Goal: Task Accomplishment & Management: Manage account settings

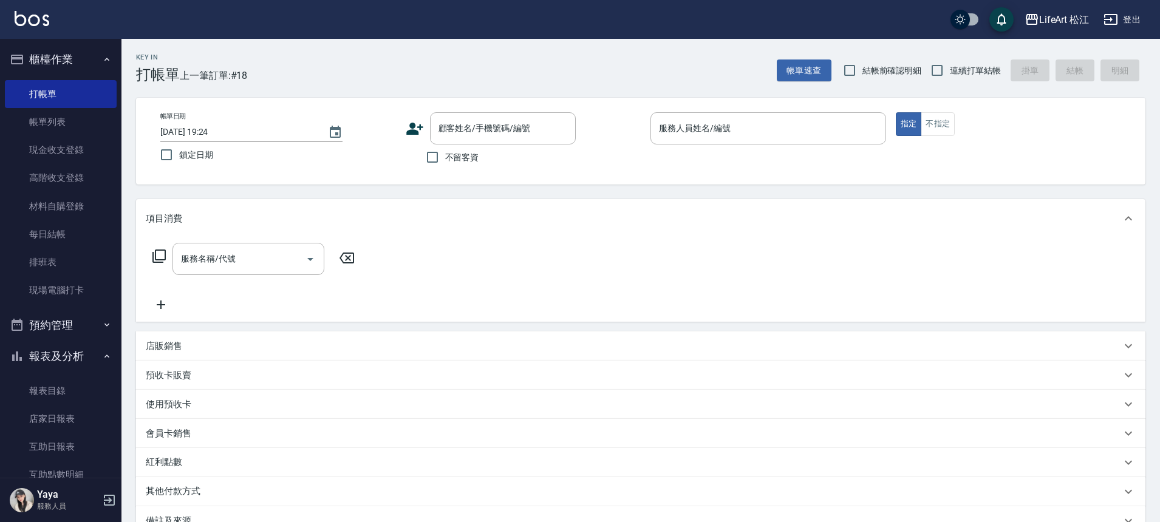
click at [327, 392] on div "使用預收卡" at bounding box center [640, 404] width 1009 height 29
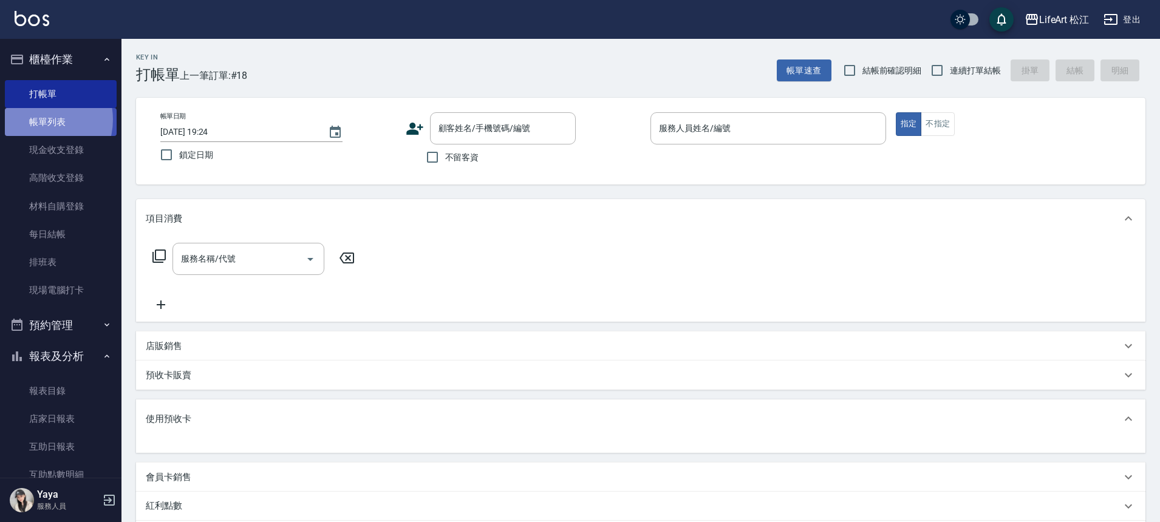
click at [38, 120] on link "帳單列表" at bounding box center [61, 122] width 112 height 28
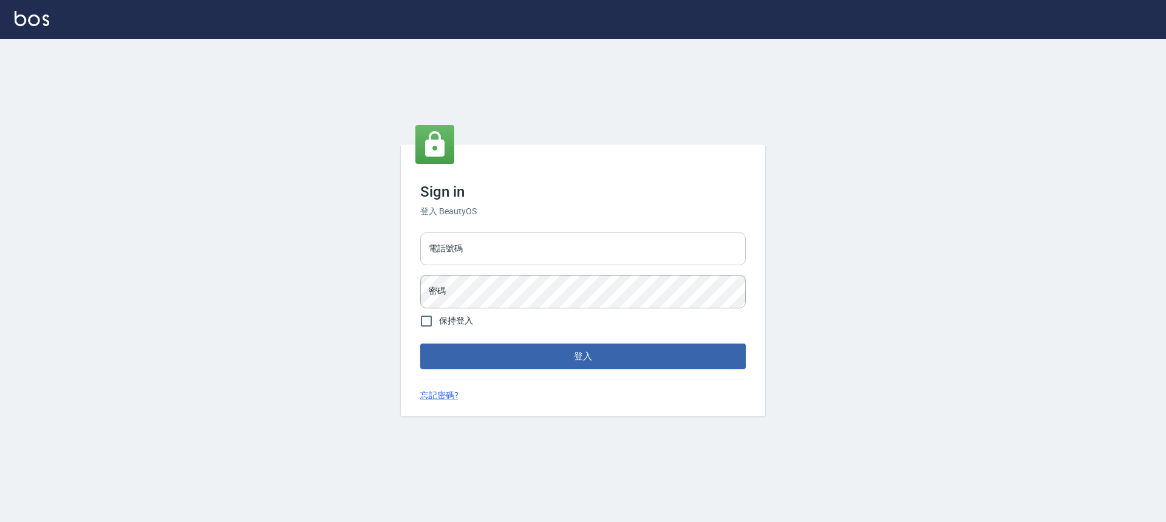
click at [502, 247] on input "電話號碼" at bounding box center [582, 249] width 325 height 33
type input "0903519443"
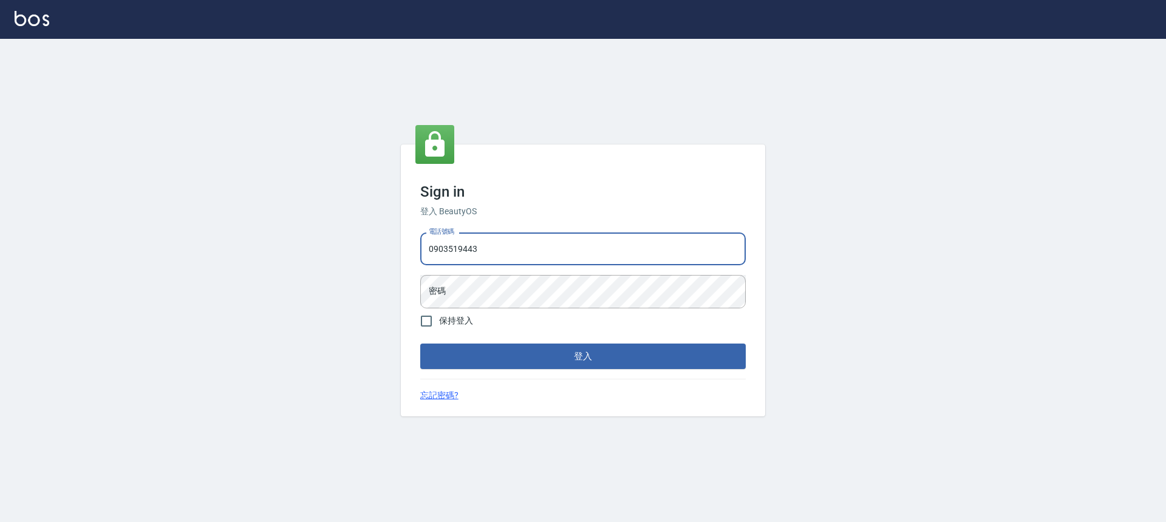
drag, startPoint x: 500, startPoint y: 248, endPoint x: 427, endPoint y: 251, distance: 73.6
click at [427, 251] on input "0903519443" at bounding box center [582, 249] width 325 height 33
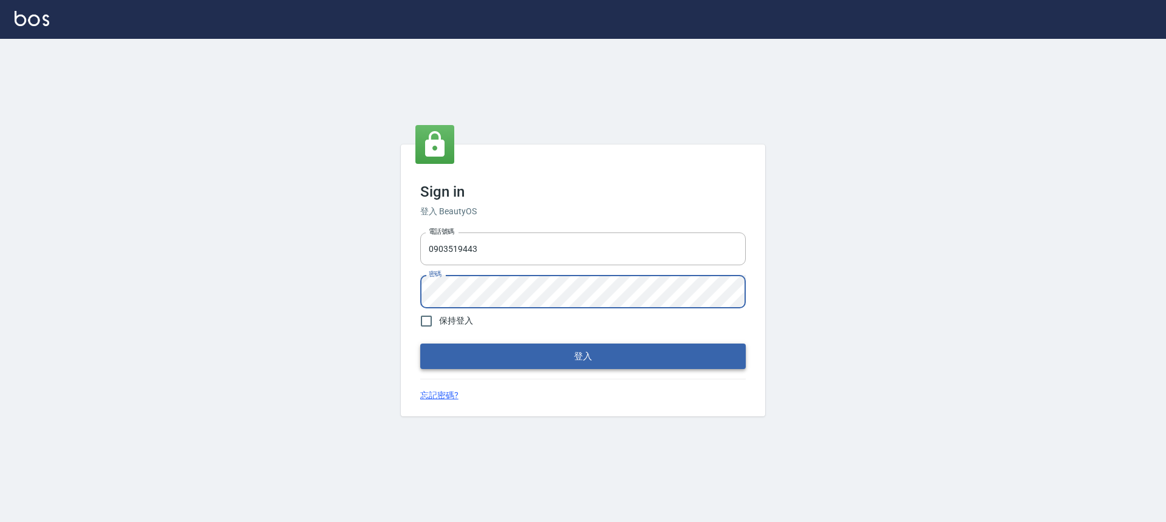
click at [488, 365] on button "登入" at bounding box center [582, 356] width 325 height 25
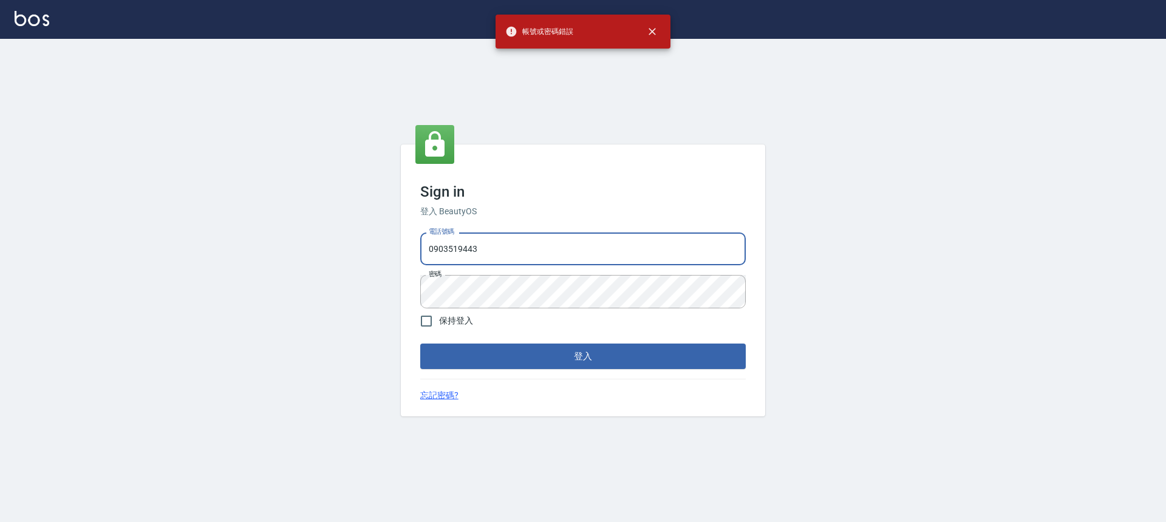
click at [495, 243] on input "0903519443" at bounding box center [582, 249] width 325 height 33
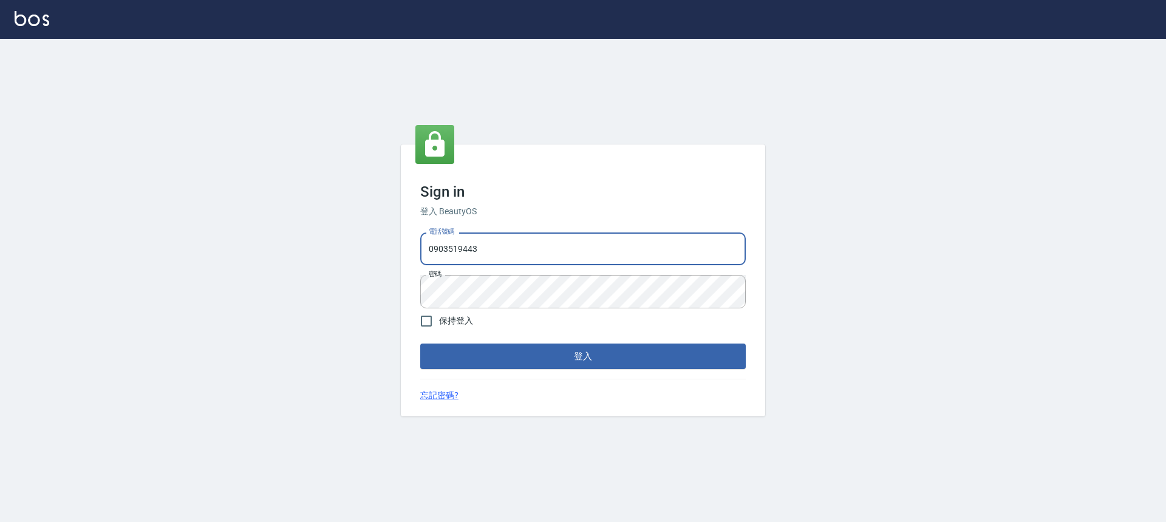
click at [494, 243] on input "0903519443" at bounding box center [582, 249] width 325 height 33
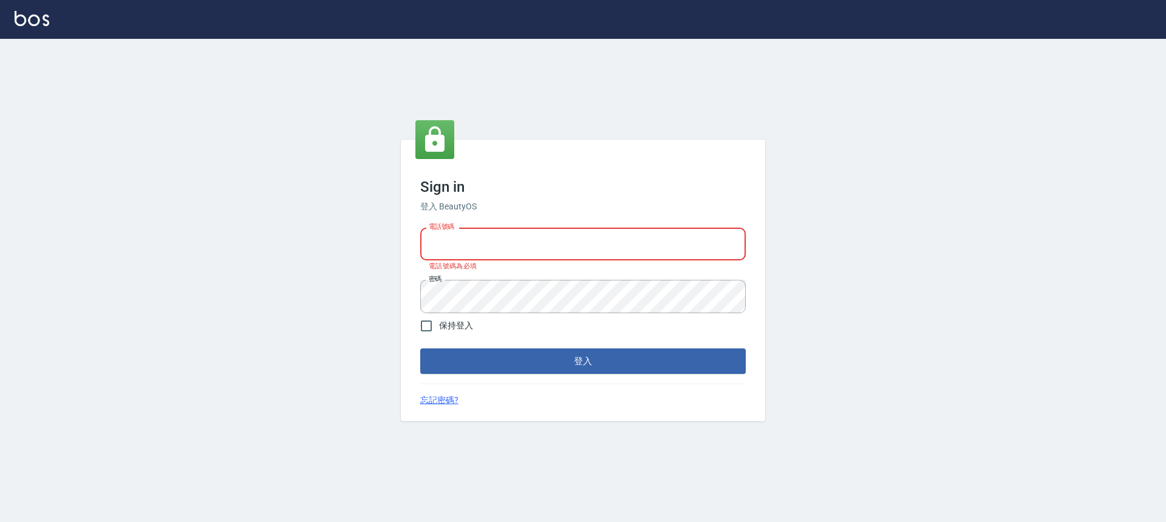
click at [480, 243] on input "電話號碼" at bounding box center [582, 244] width 325 height 33
type input "0900345509"
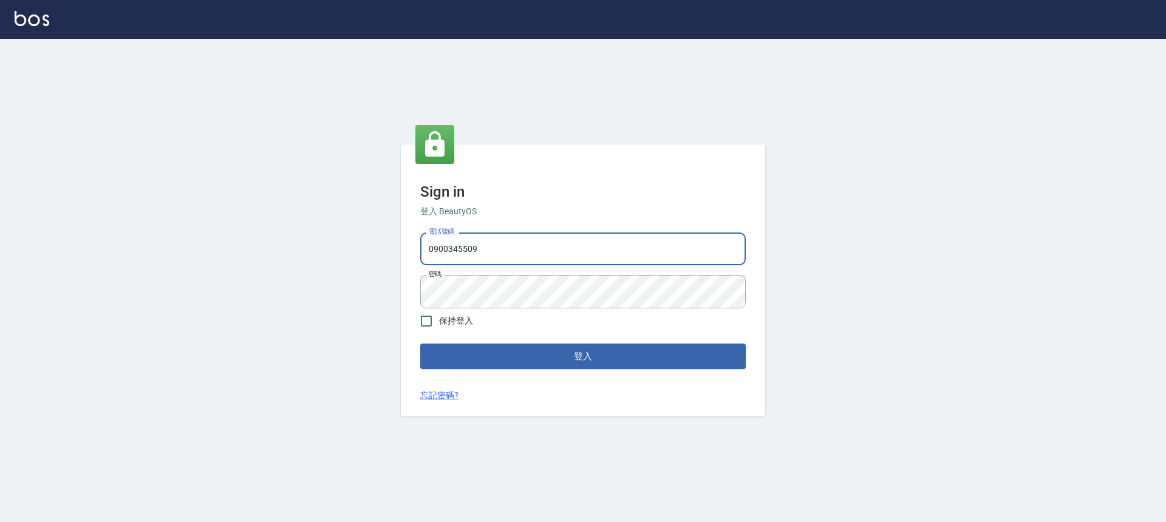
drag, startPoint x: 480, startPoint y: 250, endPoint x: 424, endPoint y: 248, distance: 56.5
click at [424, 248] on input "0900345509" at bounding box center [582, 249] width 325 height 33
click at [469, 339] on form "電話號碼 [PHONE_NUMBER] 電話號碼 密碼 密碼 保持登入 登入" at bounding box center [582, 298] width 325 height 141
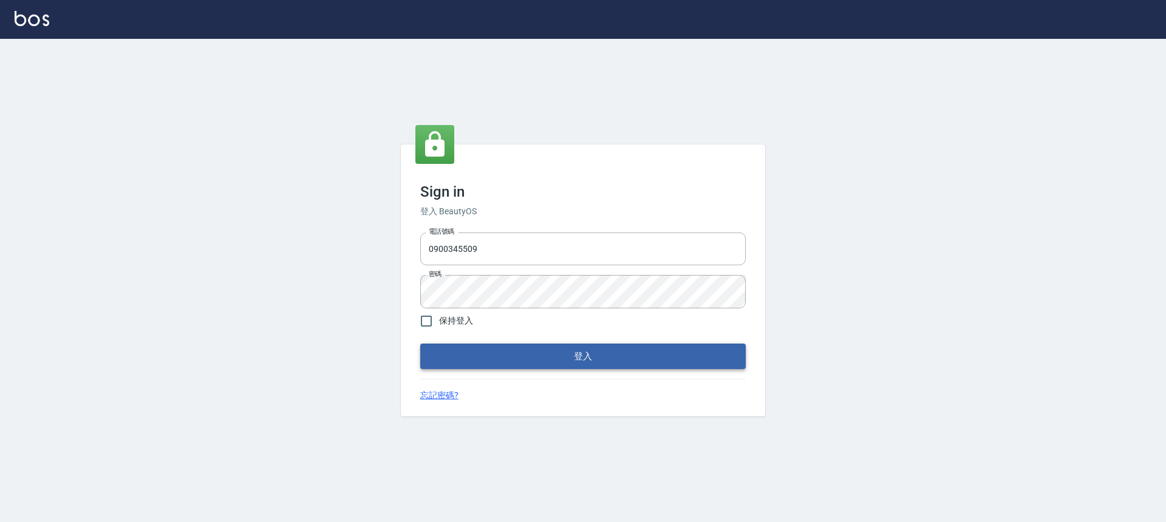
click at [471, 350] on button "登入" at bounding box center [582, 356] width 325 height 25
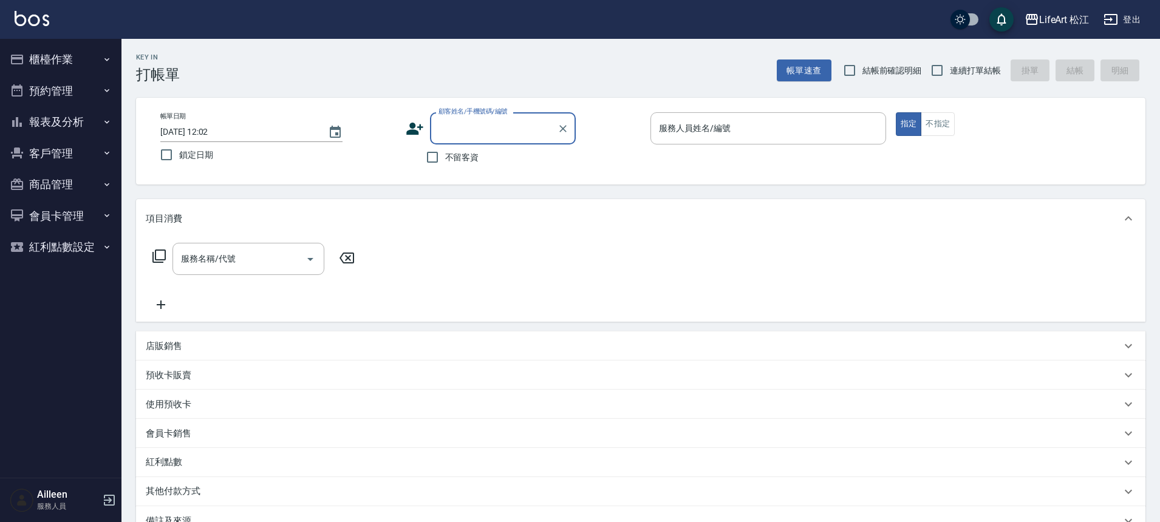
click at [100, 63] on button "櫃檯作業" at bounding box center [61, 60] width 112 height 32
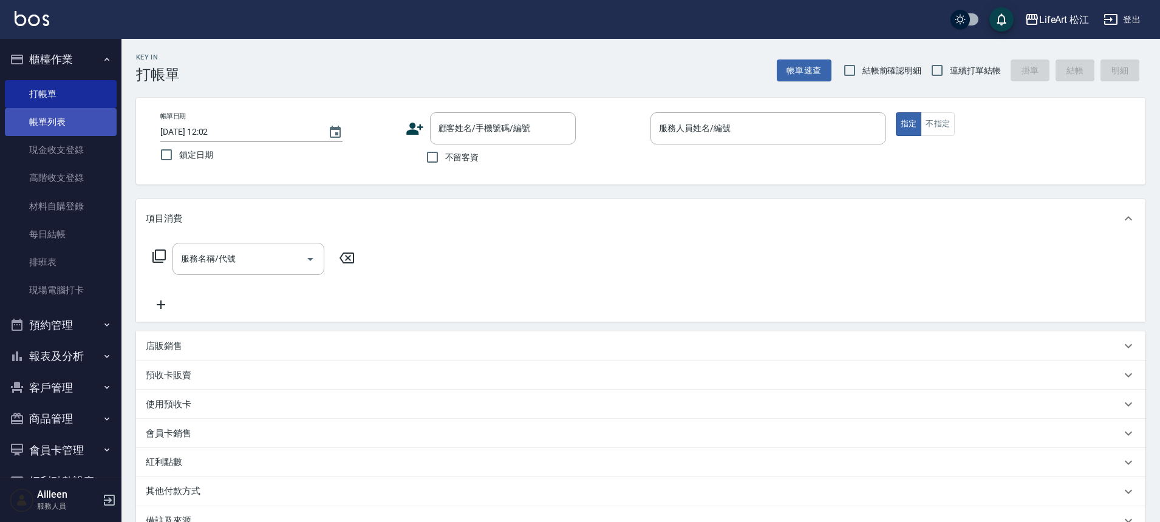
click at [76, 120] on link "帳單列表" at bounding box center [61, 122] width 112 height 28
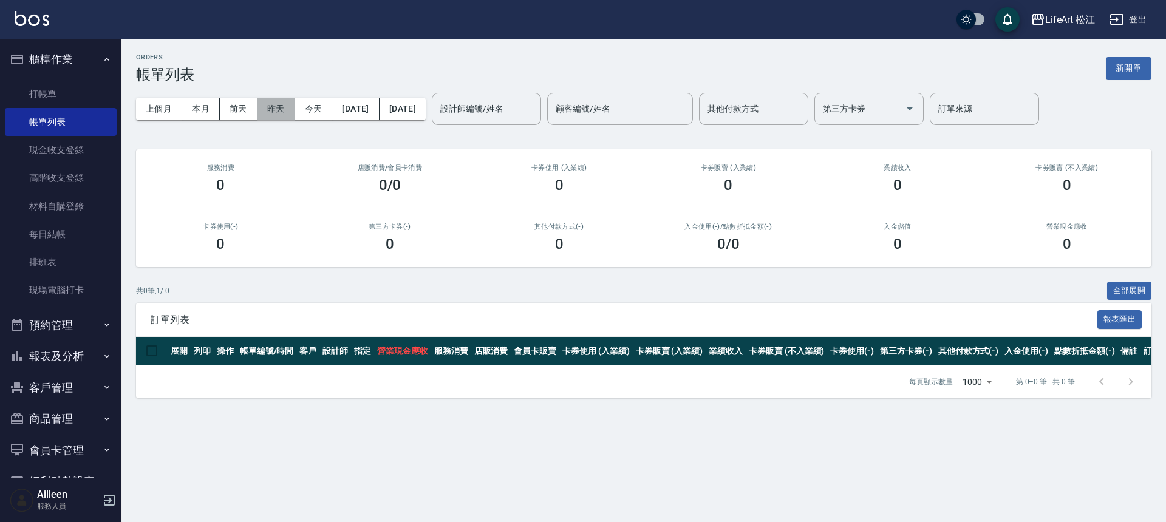
click at [271, 114] on button "昨天" at bounding box center [276, 109] width 38 height 22
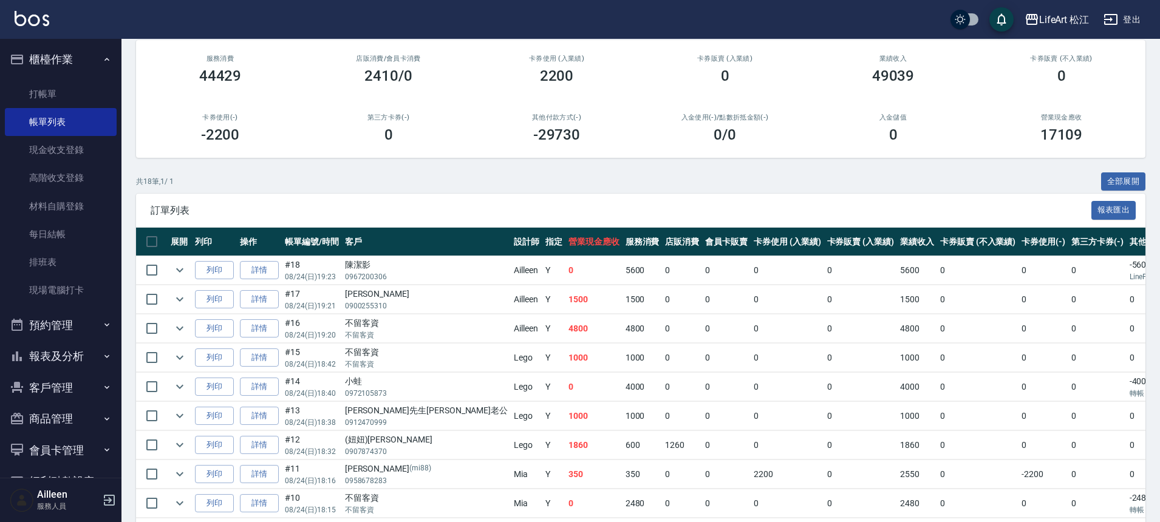
scroll to position [131, 0]
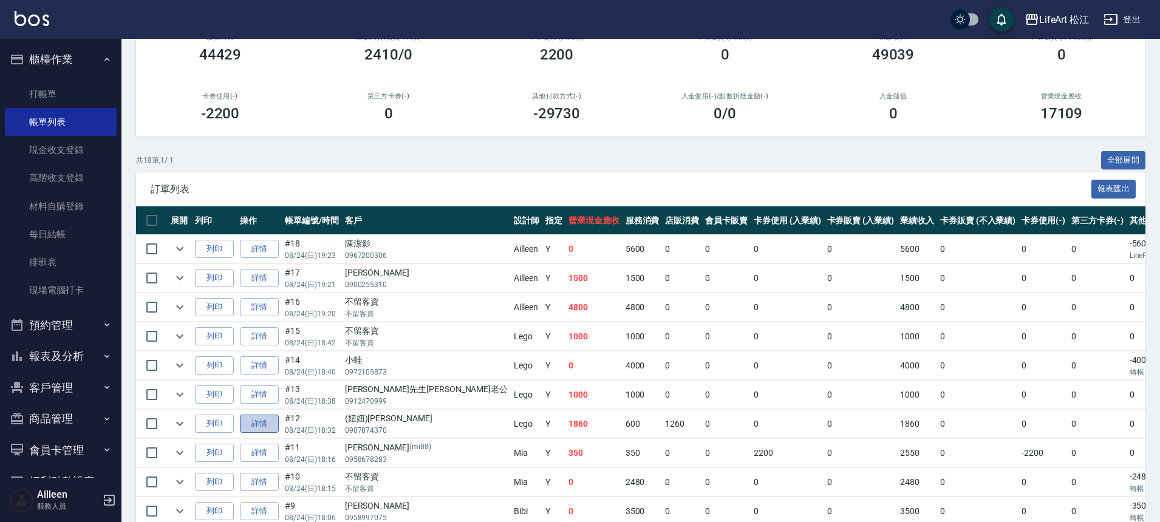
click at [257, 418] on link "詳情" at bounding box center [259, 424] width 39 height 19
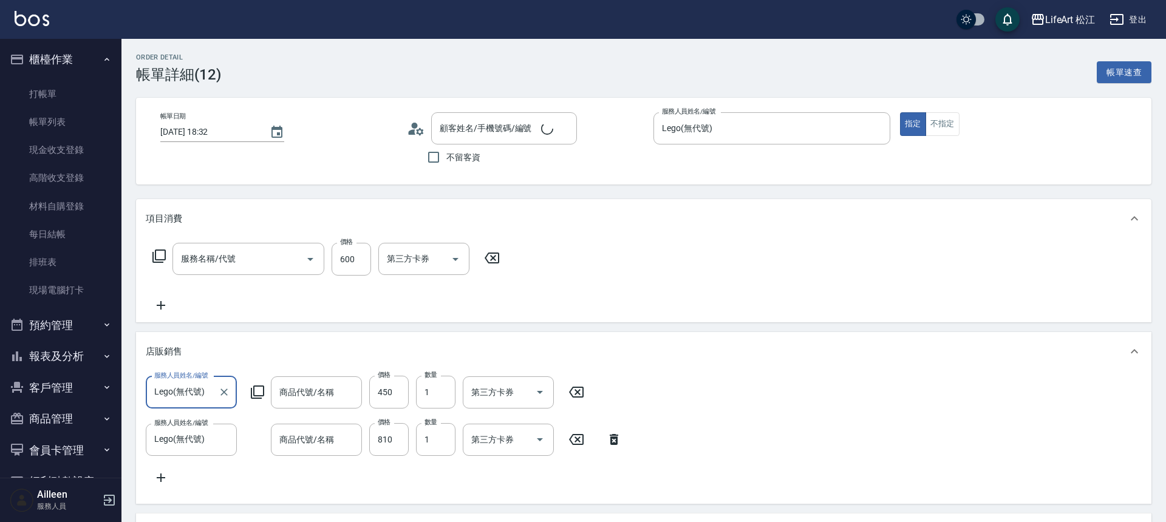
type input "[DATE] 18:32"
type input "Lego(無代號)"
type input "21"
type input "女兒來染．產品給女兒用"
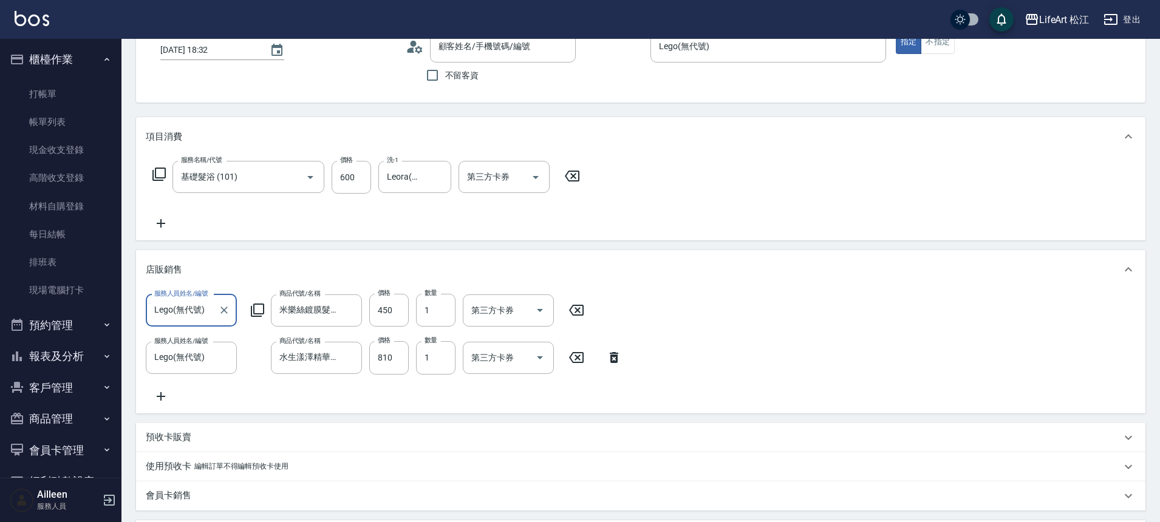
type input "基礎髮浴 (101)"
type input "米樂絲鍍膜髮膜"
type input "水生漾澤精華油"
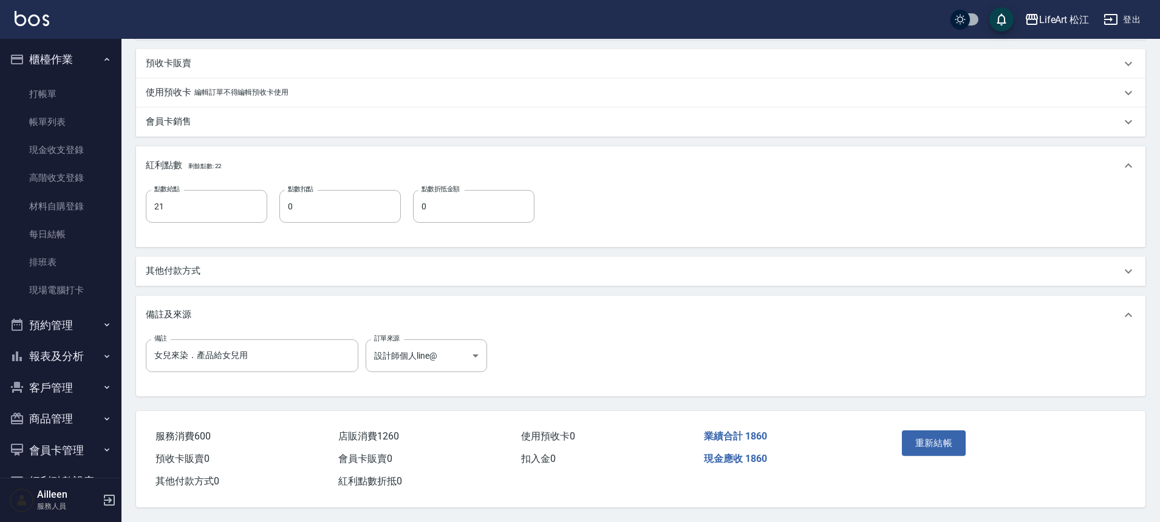
type input "(妞妞)[PERSON_NAME]/0907874370/"
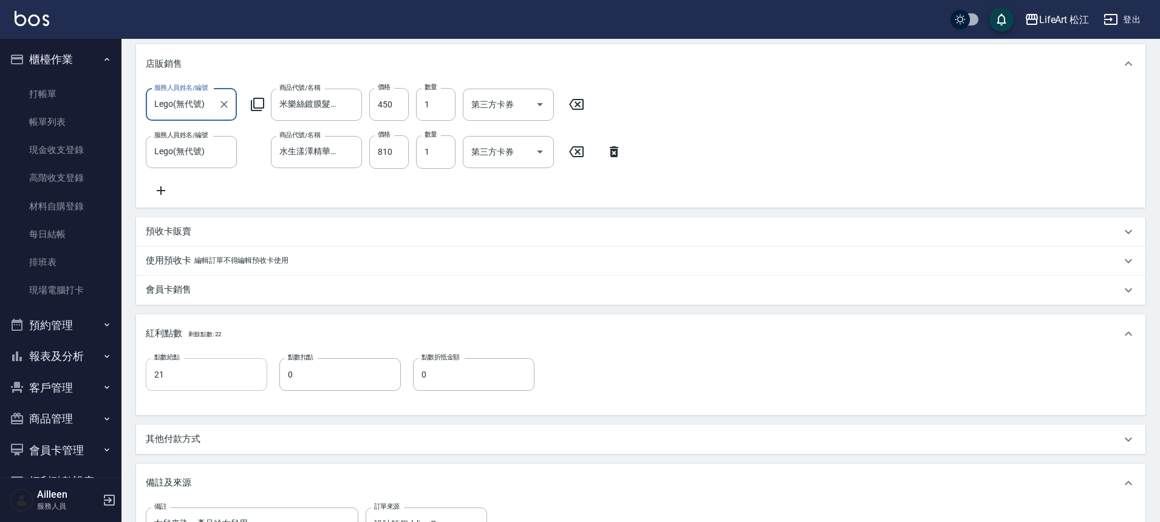
scroll to position [244, 0]
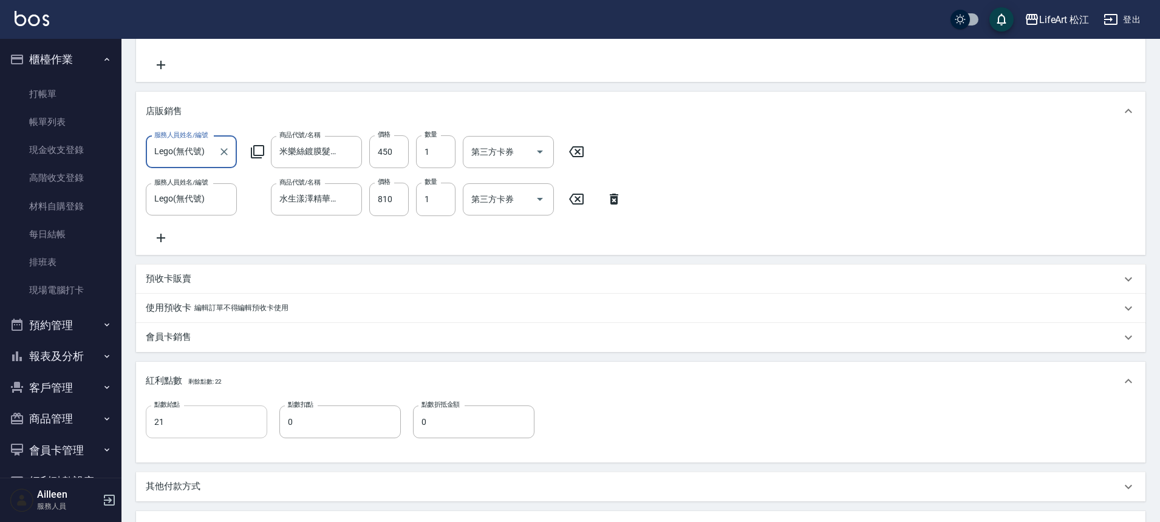
click at [205, 432] on input "21" at bounding box center [206, 422] width 121 height 33
type input "23"
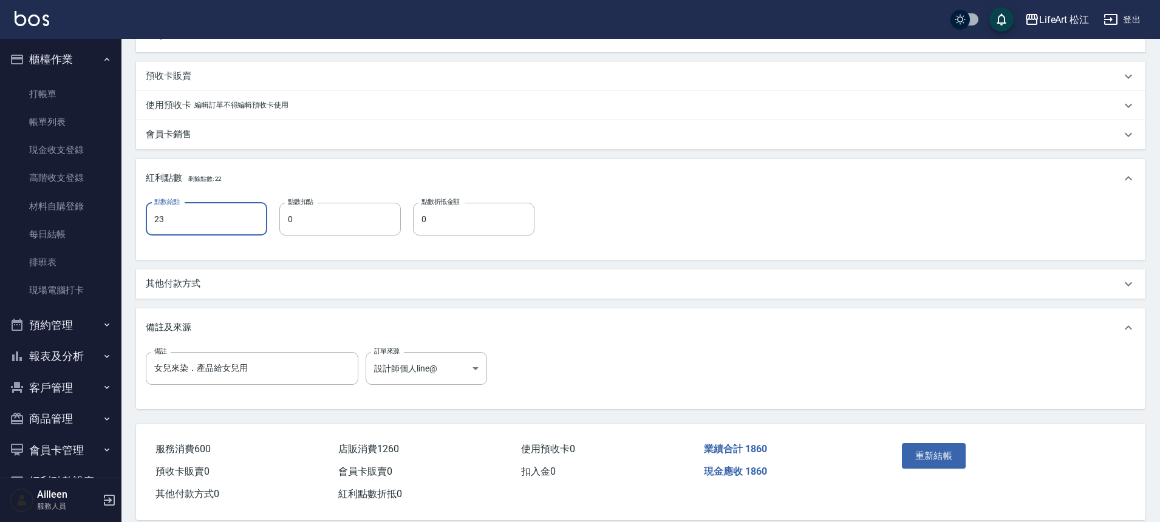
scroll to position [474, 0]
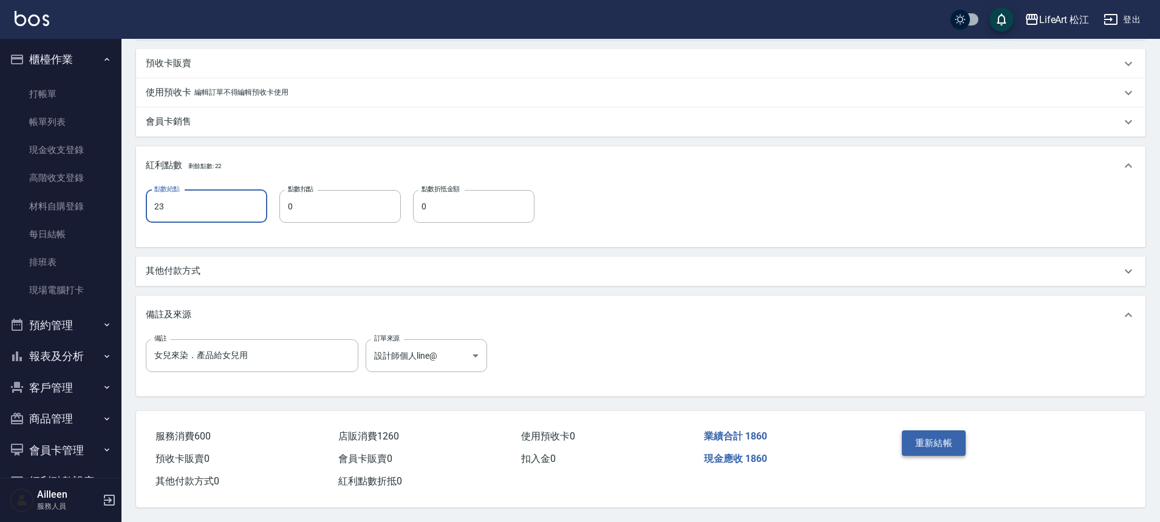
click at [927, 433] on button "重新結帳" at bounding box center [934, 442] width 64 height 25
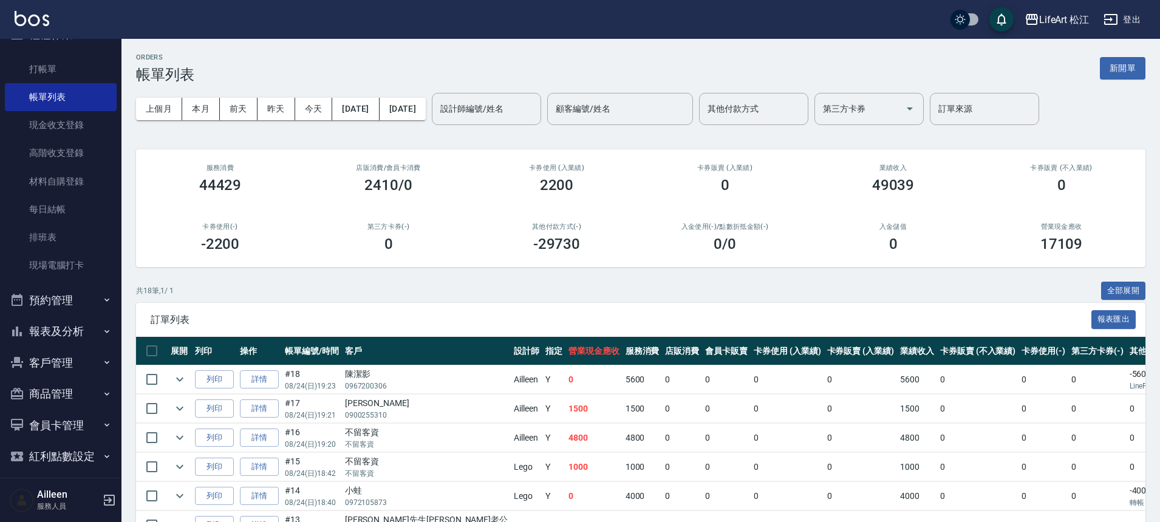
scroll to position [34, 0]
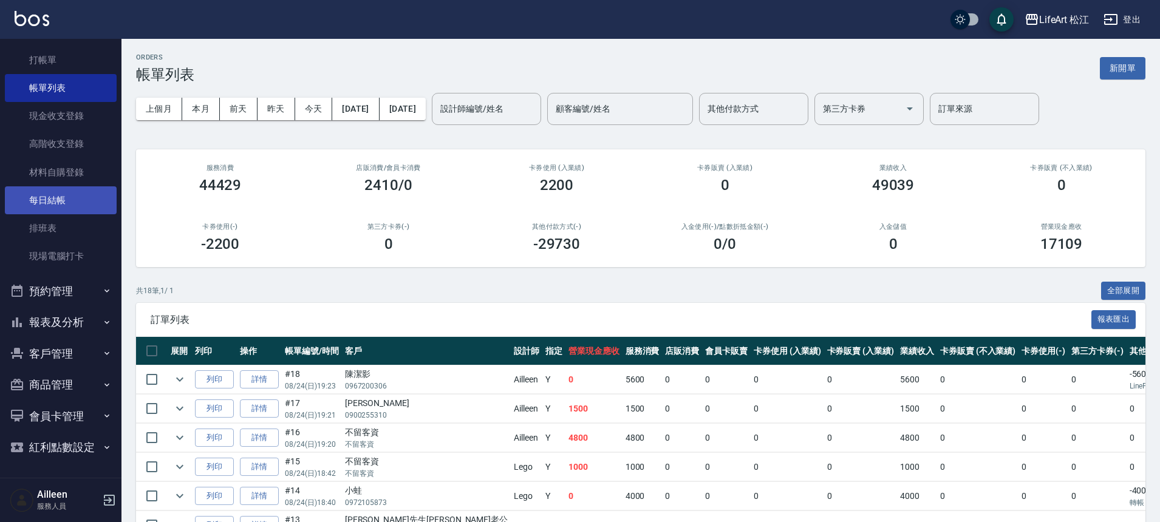
click at [64, 191] on link "每日結帳" at bounding box center [61, 200] width 112 height 28
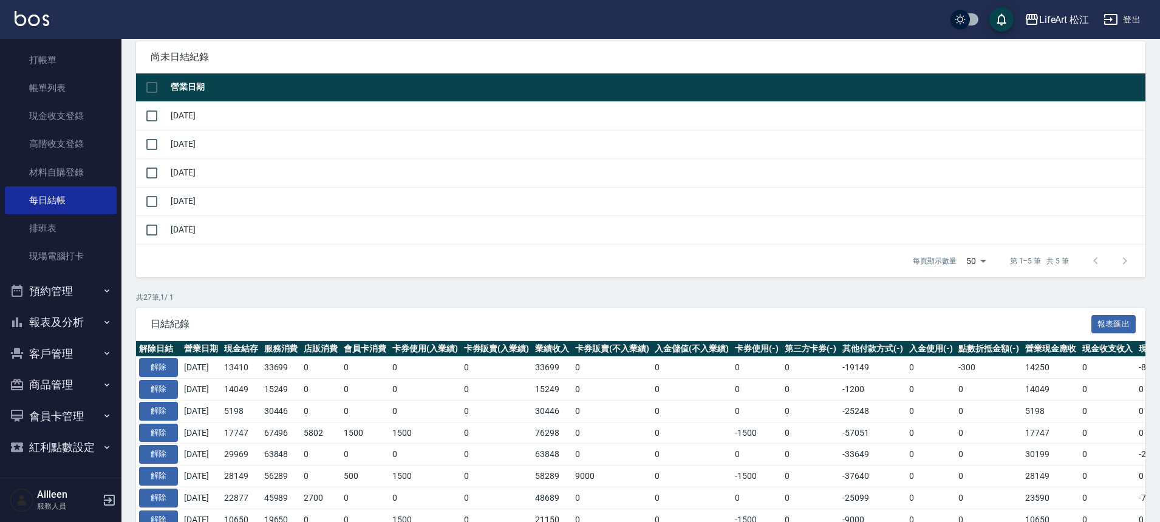
scroll to position [112, 0]
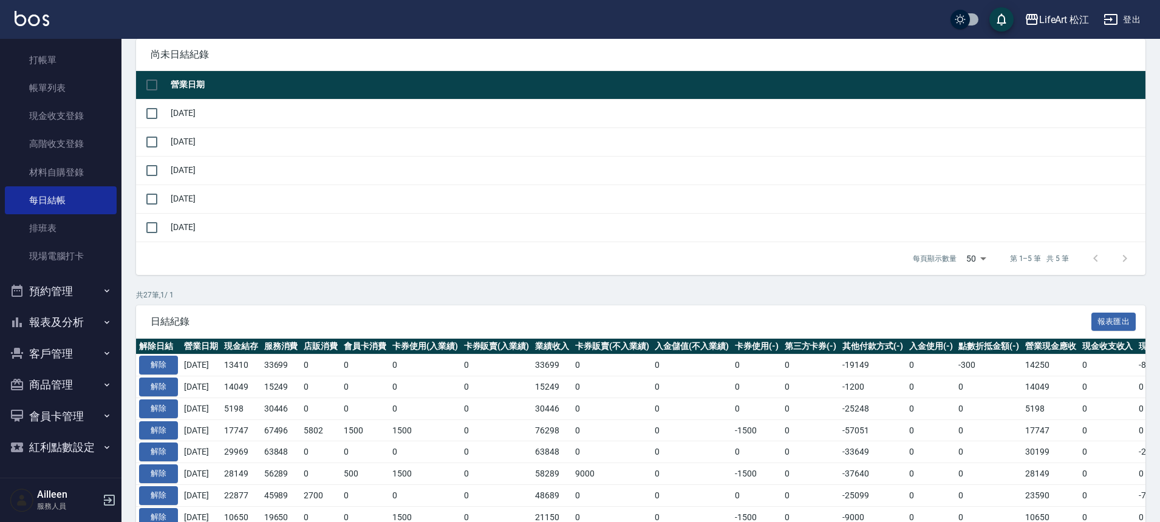
click at [89, 317] on button "報表及分析" at bounding box center [61, 323] width 112 height 32
click at [89, 319] on button "報表及分析" at bounding box center [61, 323] width 112 height 32
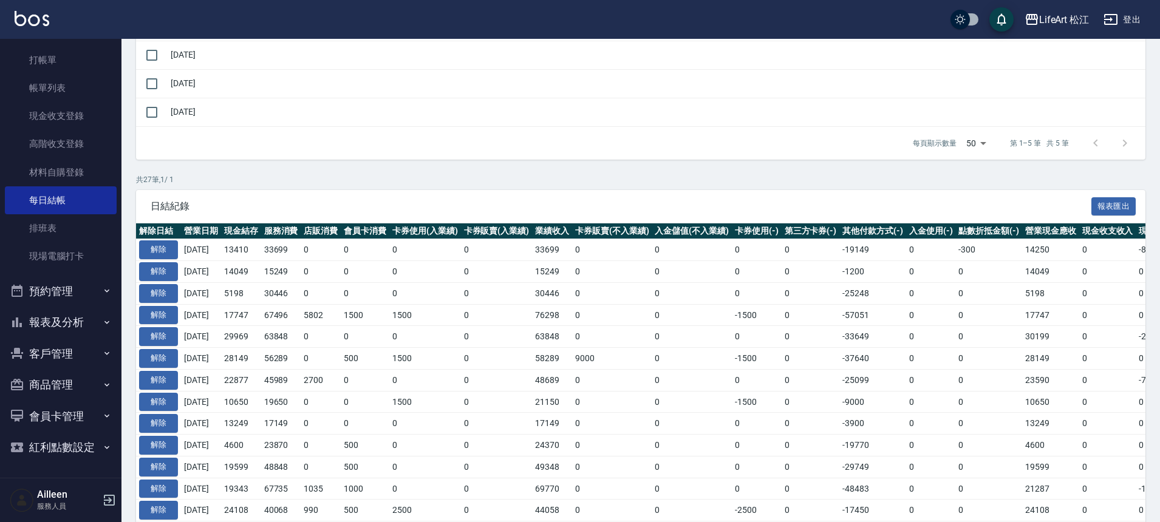
click at [102, 288] on icon "button" at bounding box center [107, 291] width 10 height 10
click at [102, 289] on icon "button" at bounding box center [107, 291] width 10 height 10
click at [102, 325] on icon "button" at bounding box center [107, 323] width 10 height 10
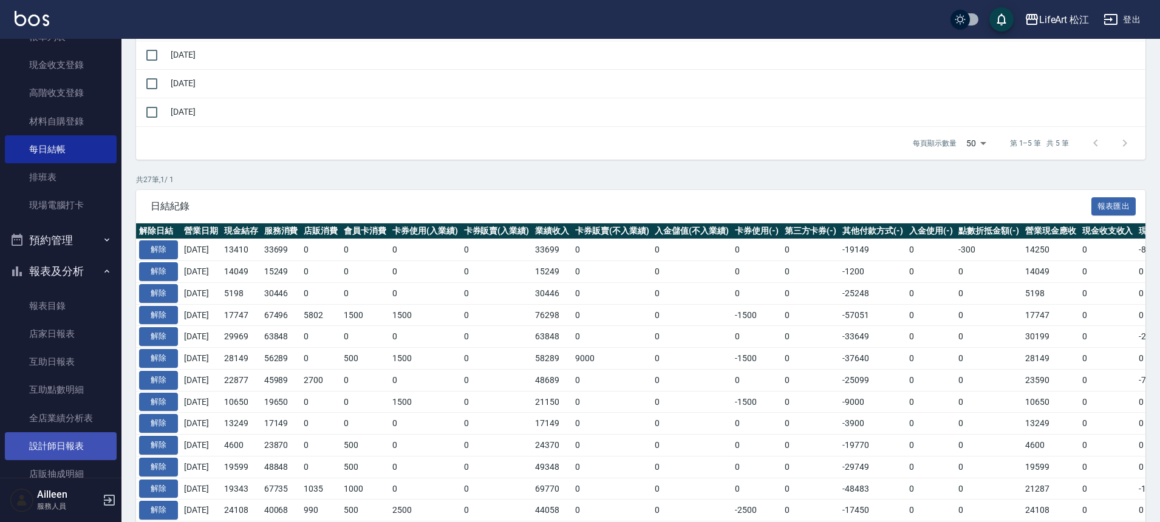
scroll to position [146, 0]
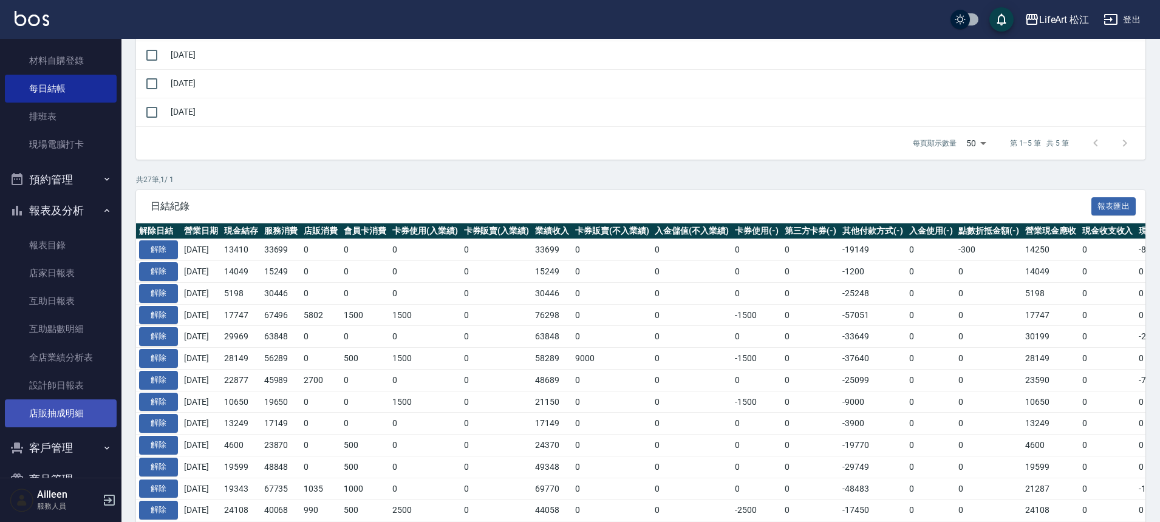
click at [53, 415] on link "店販抽成明細" at bounding box center [61, 413] width 112 height 28
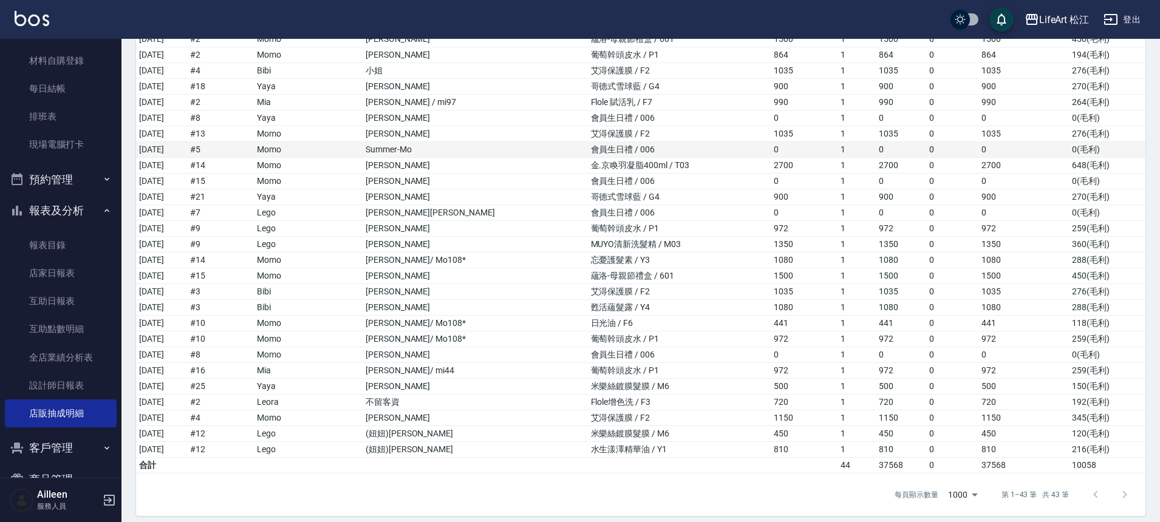
scroll to position [429, 0]
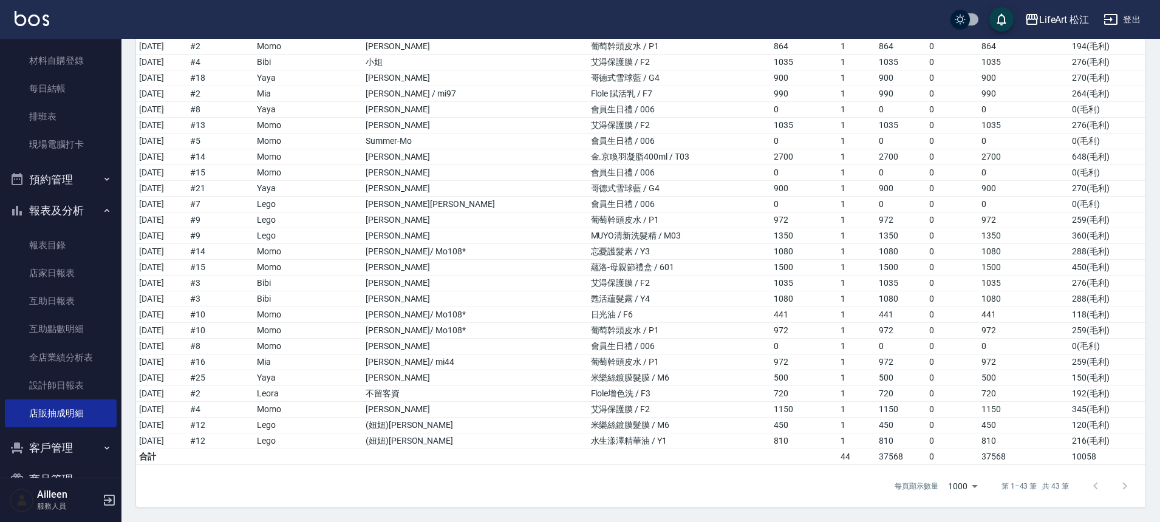
click at [66, 502] on p "服務人員" at bounding box center [68, 506] width 62 height 11
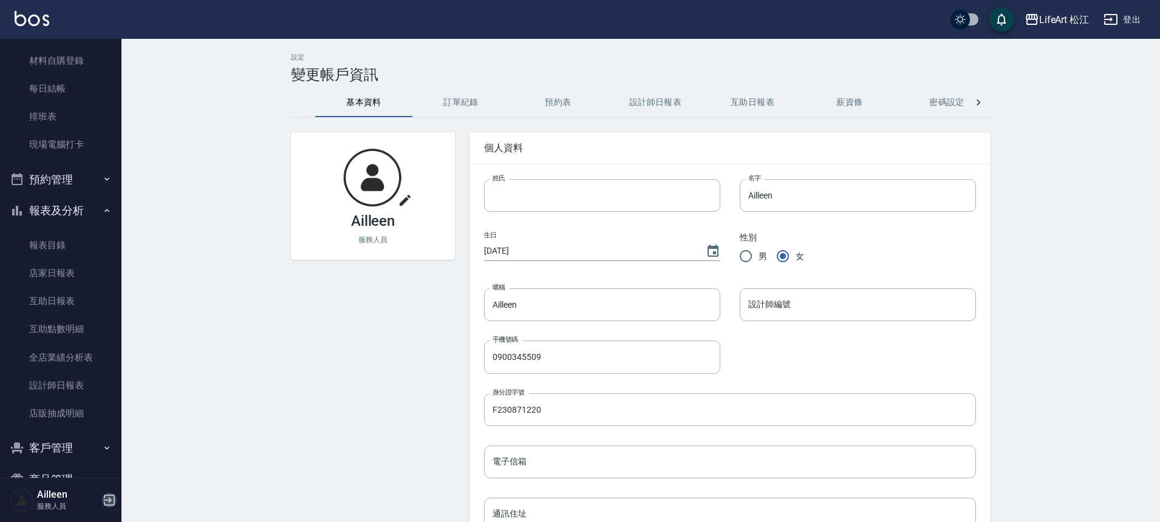
click at [112, 499] on icon "button" at bounding box center [109, 500] width 15 height 15
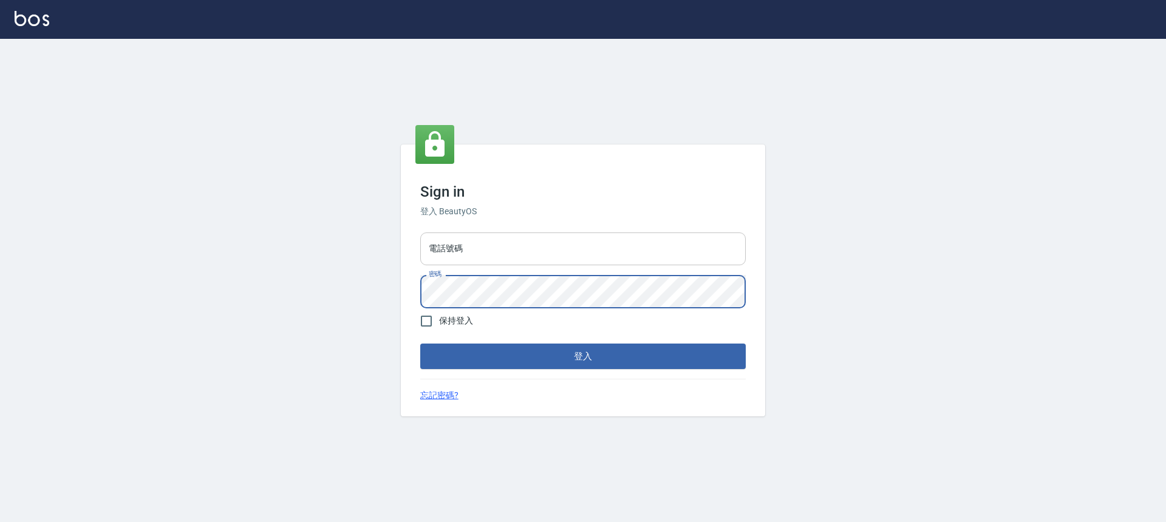
click at [497, 243] on input "電話號碼" at bounding box center [582, 249] width 325 height 33
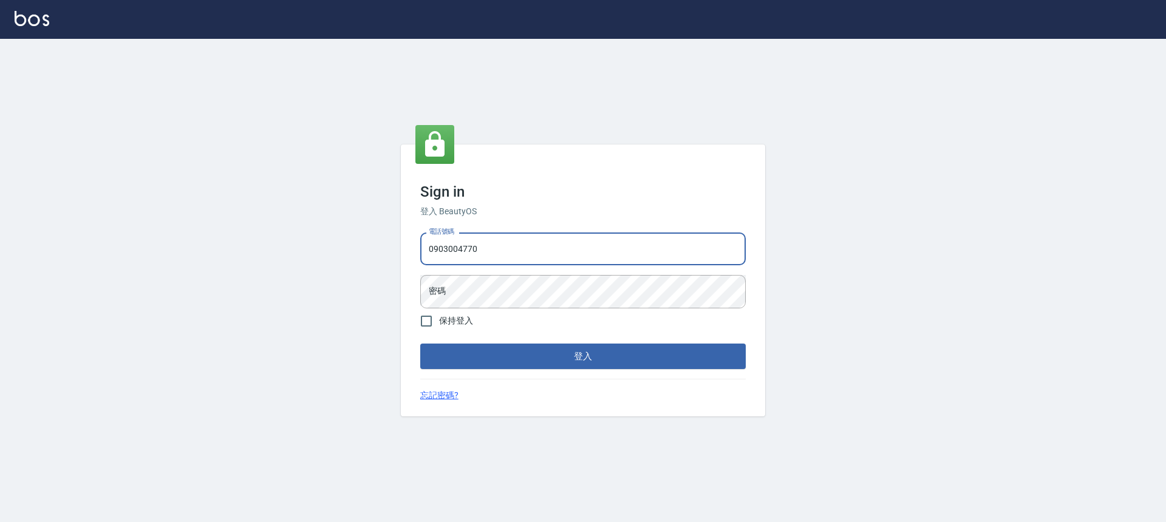
drag, startPoint x: 477, startPoint y: 251, endPoint x: 455, endPoint y: 248, distance: 22.0
click at [473, 249] on input "0903004770" at bounding box center [582, 249] width 325 height 33
drag, startPoint x: 455, startPoint y: 248, endPoint x: 441, endPoint y: 249, distance: 14.6
click at [450, 248] on input "0903004770" at bounding box center [582, 249] width 325 height 33
drag, startPoint x: 441, startPoint y: 249, endPoint x: 435, endPoint y: 250, distance: 6.2
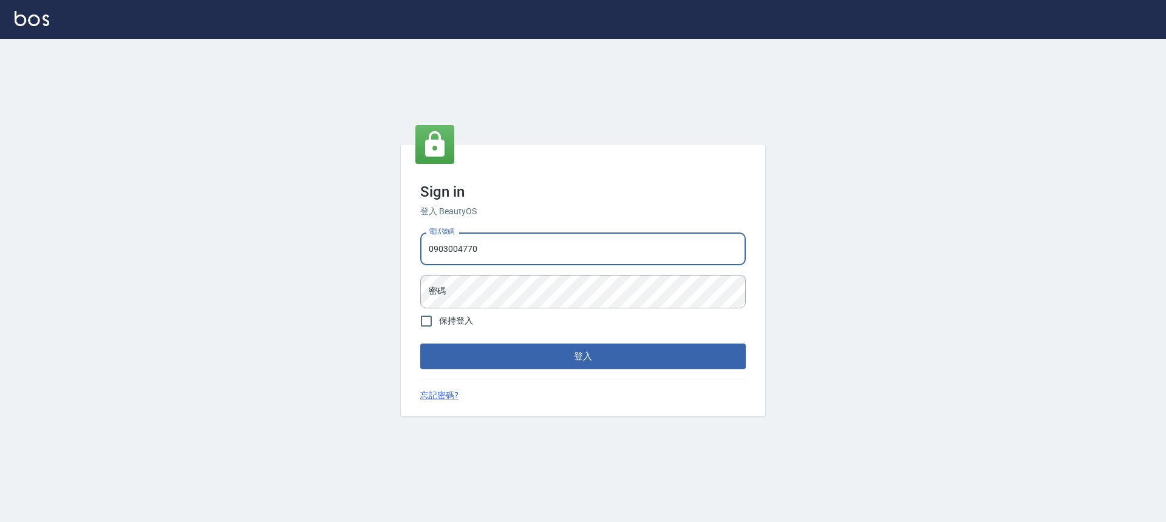
click at [435, 250] on input "0903004770" at bounding box center [582, 249] width 325 height 33
drag, startPoint x: 425, startPoint y: 248, endPoint x: 499, endPoint y: 252, distance: 74.2
click at [499, 252] on input "0903004770" at bounding box center [582, 249] width 325 height 33
paste input "0345509"
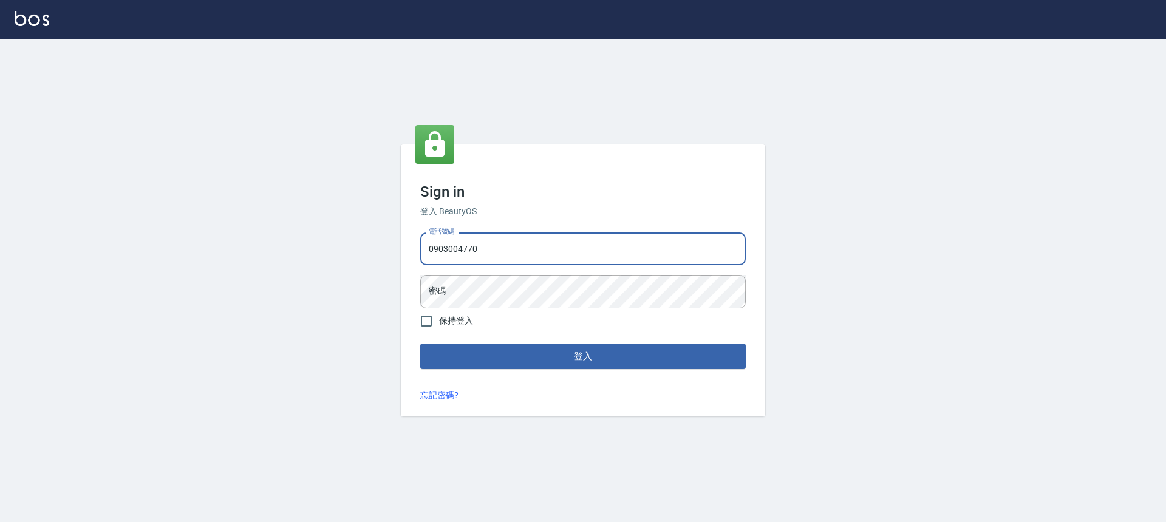
type input "0900345509"
click at [515, 336] on form "電話號碼 [PHONE_NUMBER] 電話號碼 密碼 密碼 保持登入 登入" at bounding box center [582, 298] width 325 height 141
click at [489, 247] on input "0900345509" at bounding box center [582, 249] width 325 height 33
click at [487, 246] on input "0900345509" at bounding box center [582, 249] width 325 height 33
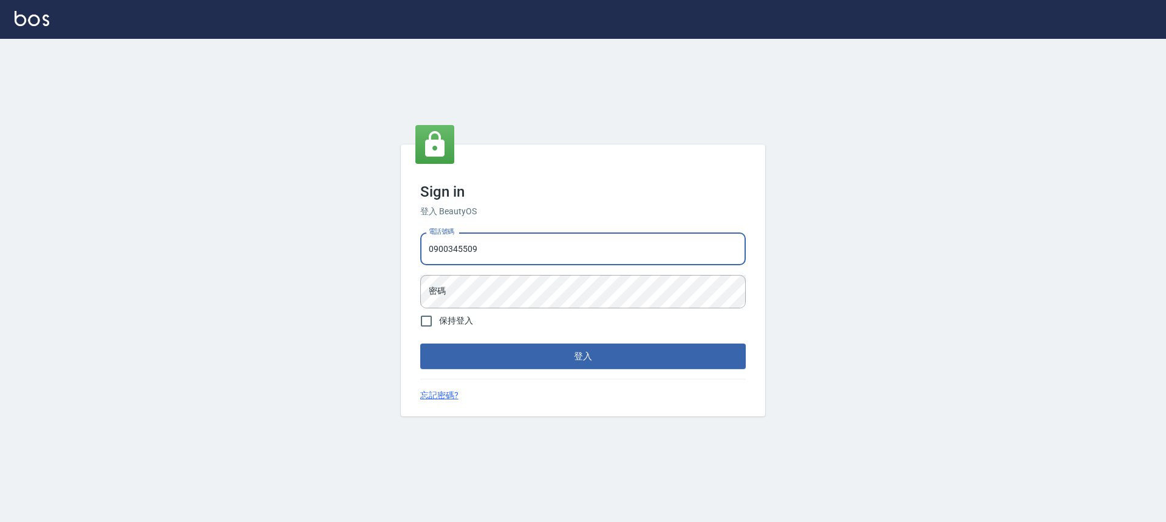
click at [487, 246] on input "0900345509" at bounding box center [582, 249] width 325 height 33
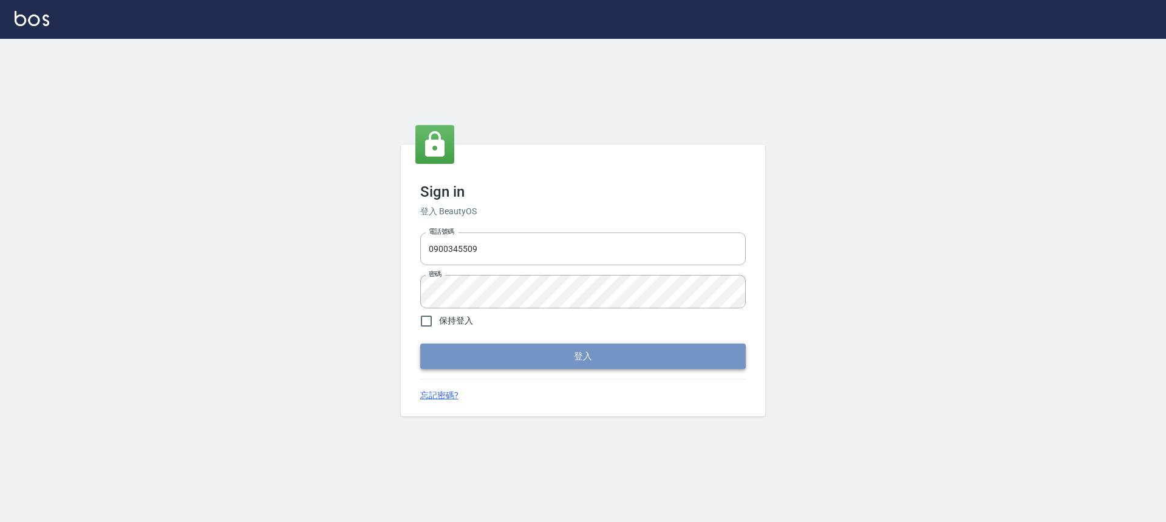
click at [529, 362] on button "登入" at bounding box center [582, 356] width 325 height 25
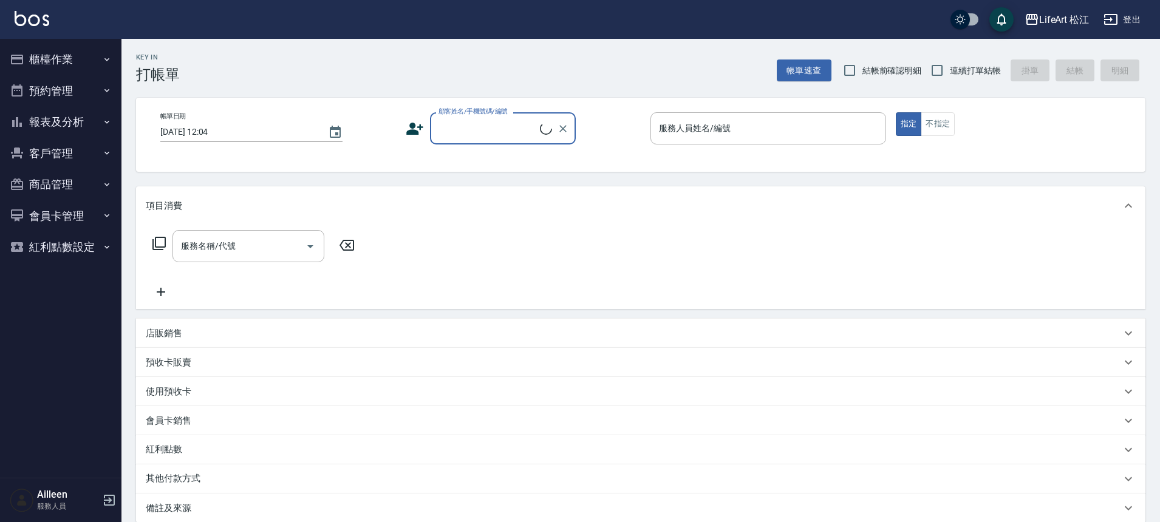
click at [98, 152] on button "客戶管理" at bounding box center [61, 154] width 112 height 32
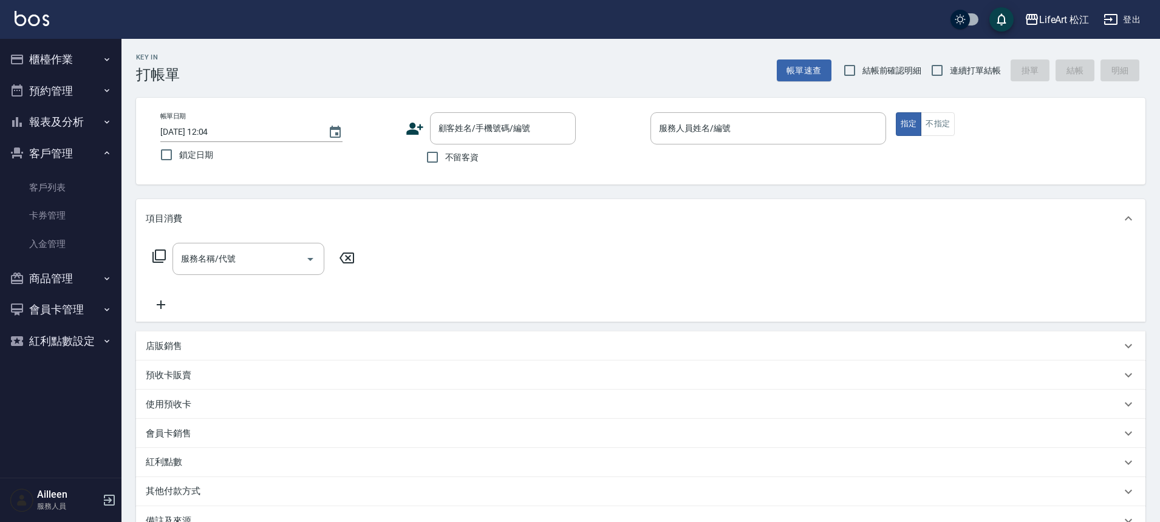
click at [97, 158] on button "客戶管理" at bounding box center [61, 154] width 112 height 32
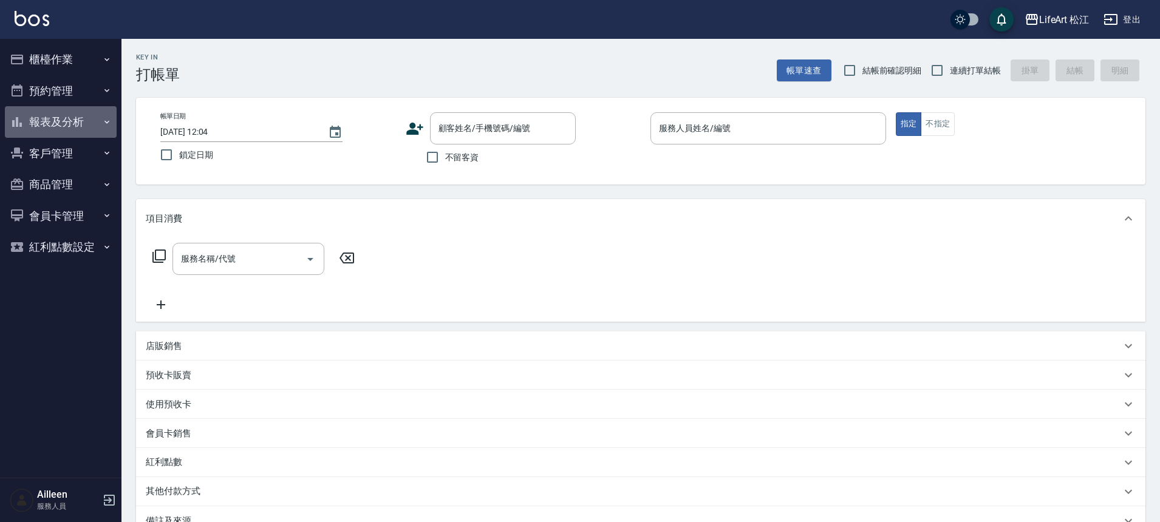
click at [100, 125] on button "報表及分析" at bounding box center [61, 122] width 112 height 32
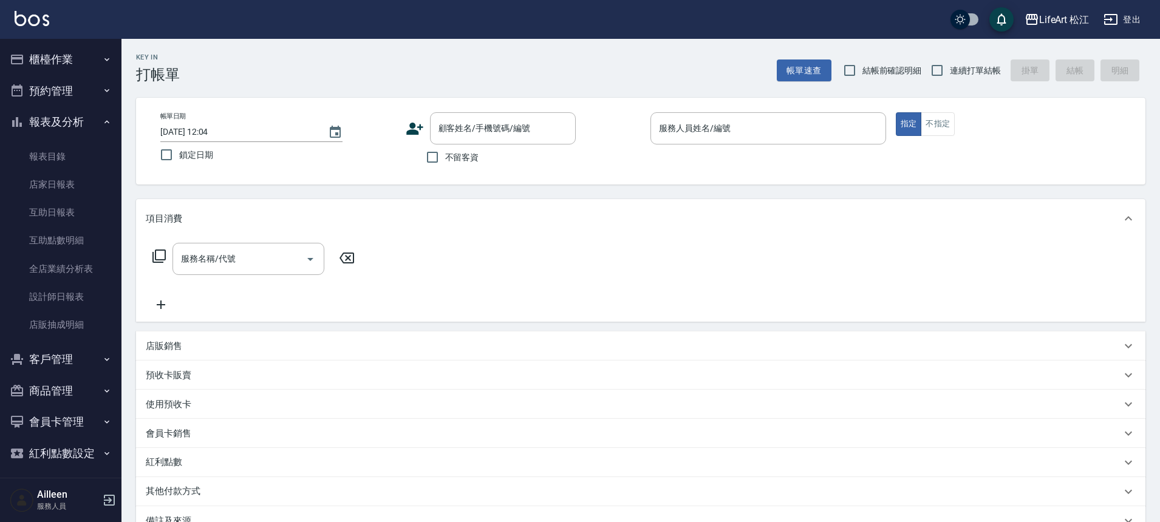
click at [305, 220] on div "項目消費" at bounding box center [633, 218] width 975 height 13
